Goal: Entertainment & Leisure: Consume media (video, audio)

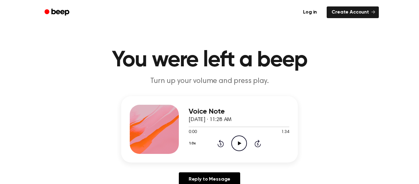
click at [237, 145] on icon "Play Audio" at bounding box center [239, 143] width 16 height 16
click at [236, 144] on icon "Play Audio" at bounding box center [239, 143] width 16 height 16
click at [257, 142] on icon "Skip 5 seconds" at bounding box center [257, 143] width 7 height 8
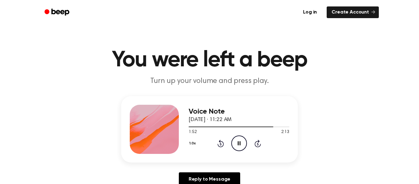
click at [220, 142] on icon at bounding box center [220, 143] width 6 height 7
